Goal: Task Accomplishment & Management: Manage account settings

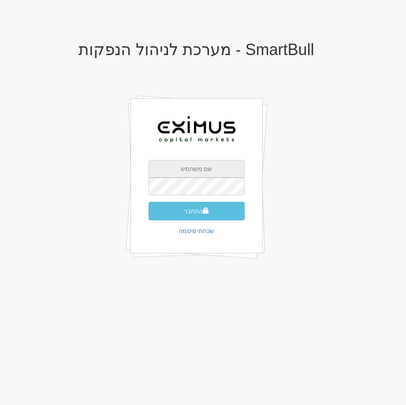
click at [211, 171] on input "text" at bounding box center [196, 169] width 96 height 18
click at [194, 169] on input "text" at bounding box center [196, 169] width 96 height 18
paste input "office@eximuscm.com"
type input "office@eximuscm.com"
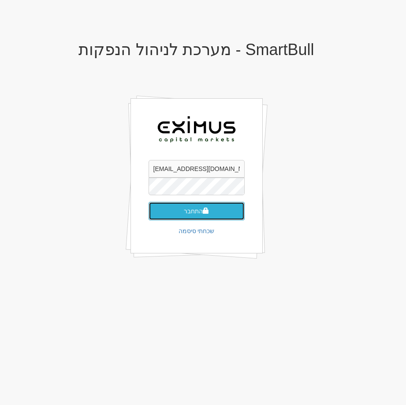
click at [207, 213] on span "submit" at bounding box center [206, 210] width 6 height 6
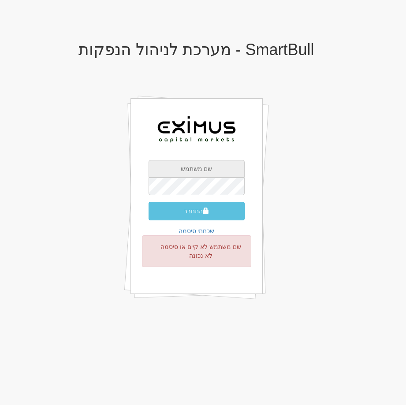
click at [200, 174] on input "text" at bounding box center [196, 169] width 96 height 18
paste input "office@eximuscm.com"
type input "office@eximuscm.com"
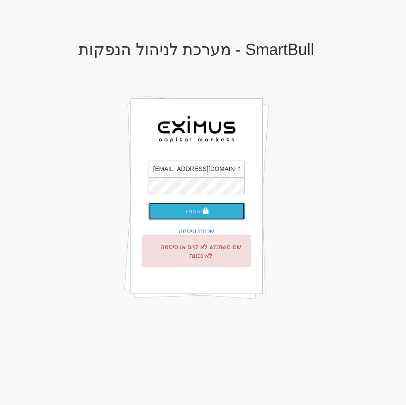
click at [215, 206] on button "התחבר" at bounding box center [196, 211] width 96 height 19
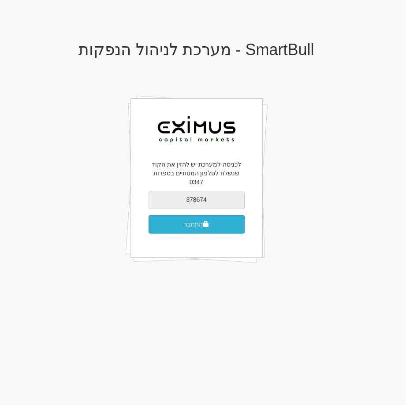
type input "378674"
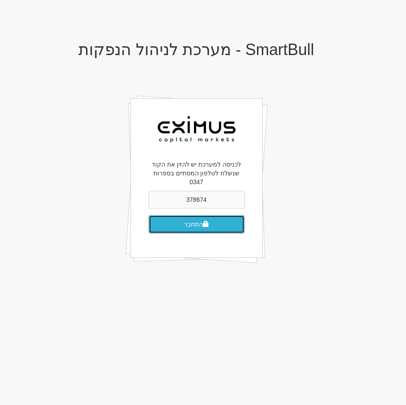
click at [194, 219] on button "התחבר" at bounding box center [196, 224] width 96 height 19
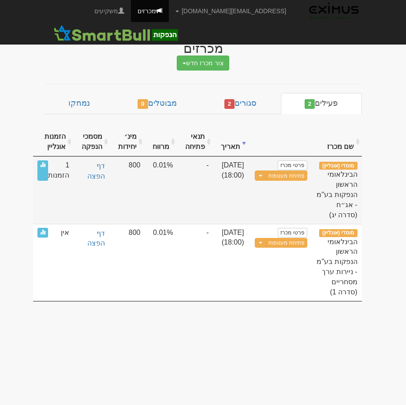
click at [69, 171] on span "1 הזמנות" at bounding box center [58, 170] width 21 height 20
click at [69, 162] on span "1 הזמנות" at bounding box center [58, 170] width 21 height 20
click at [68, 177] on span "1 הזמנות" at bounding box center [58, 170] width 21 height 20
click at [69, 167] on span "1 הזמנות" at bounding box center [58, 170] width 21 height 20
click at [69, 166] on span "1 הזמנות" at bounding box center [58, 170] width 21 height 20
